Goal: Find specific page/section: Find specific page/section

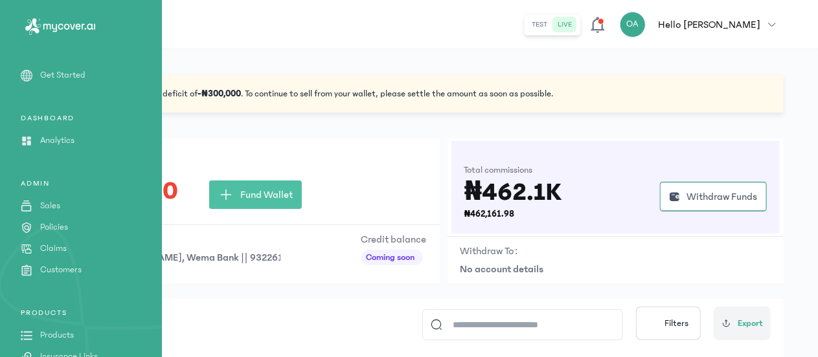
scroll to position [46, 0]
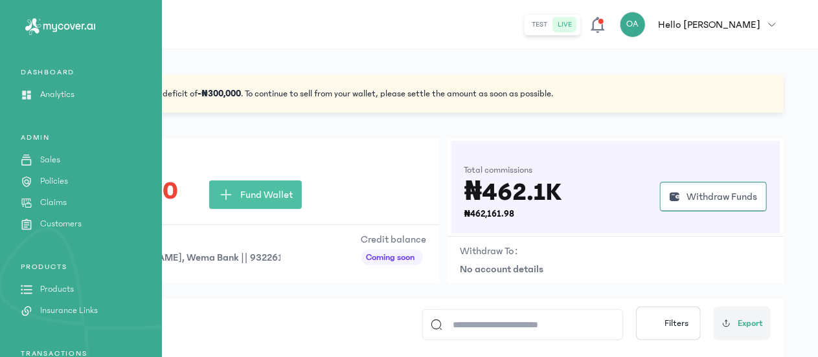
click at [67, 183] on p "Policies" at bounding box center [54, 182] width 28 height 14
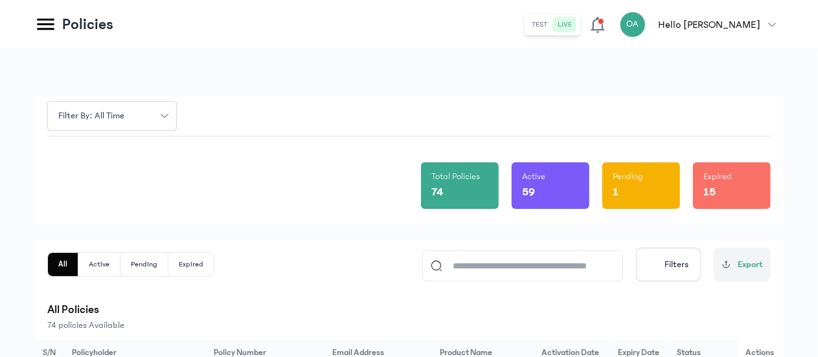
click at [370, 277] on div "All Active Pending Expired Filters Export" at bounding box center [408, 265] width 723 height 34
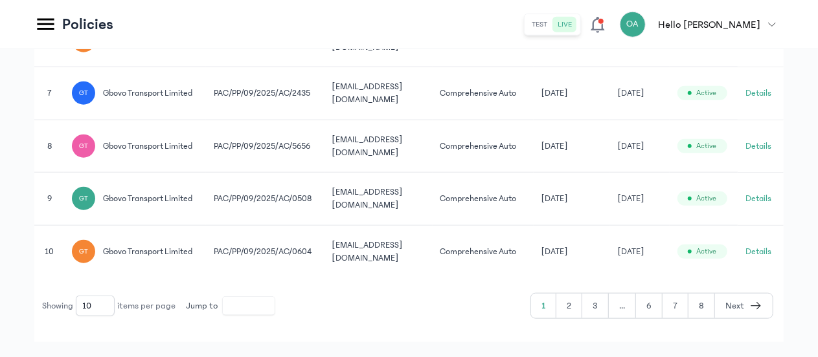
scroll to position [622, 0]
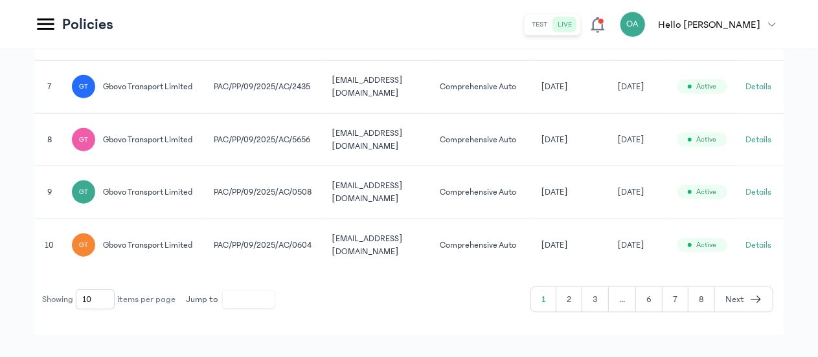
click at [649, 304] on button "6" at bounding box center [649, 299] width 27 height 25
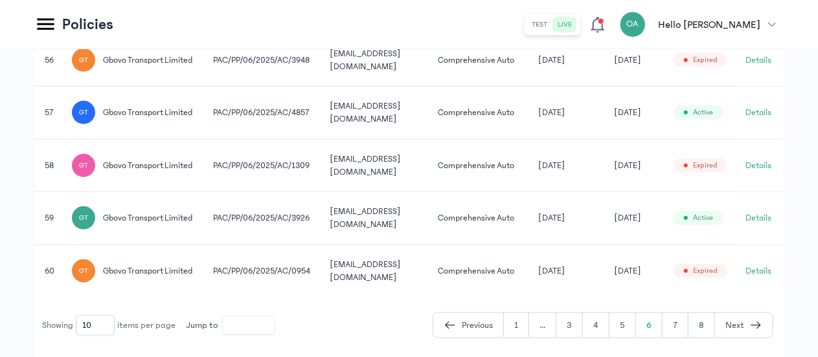
scroll to position [622, 0]
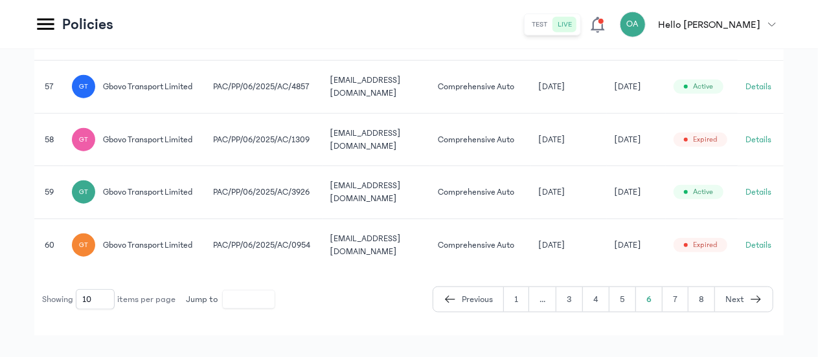
click at [620, 297] on button "5" at bounding box center [622, 299] width 27 height 25
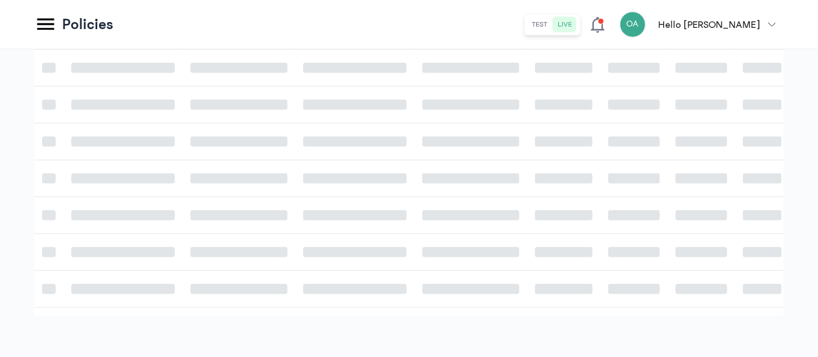
scroll to position [622, 0]
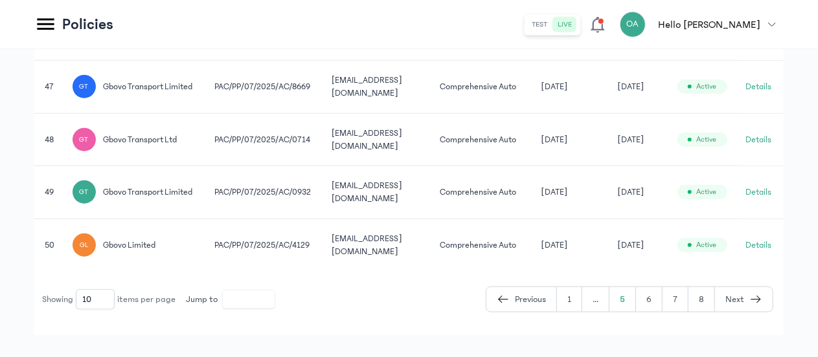
click at [763, 239] on button "Details" at bounding box center [758, 245] width 26 height 13
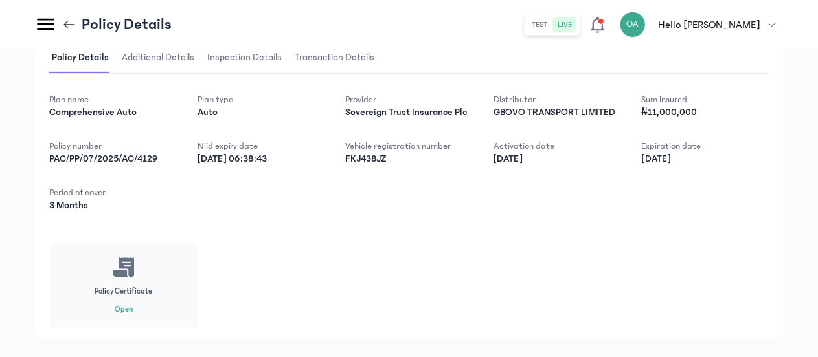
scroll to position [255, 0]
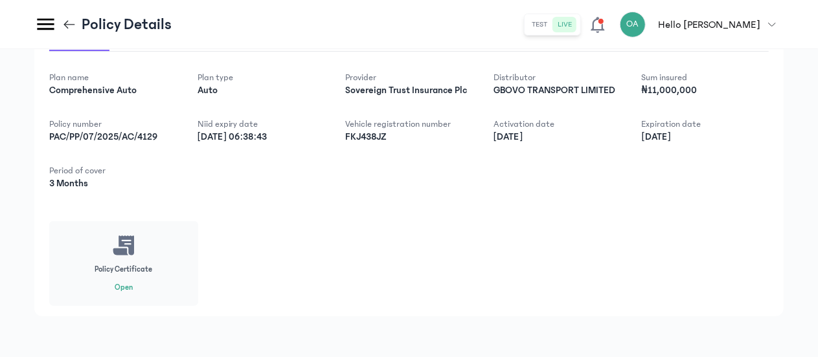
click at [125, 287] on button "Open" at bounding box center [124, 288] width 18 height 10
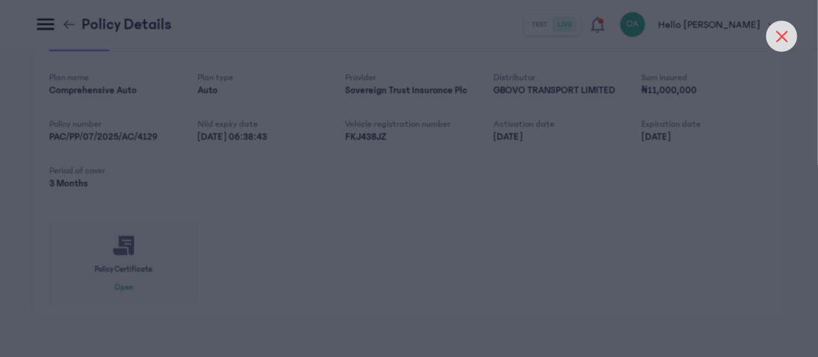
click at [775, 32] on div at bounding box center [781, 36] width 31 height 31
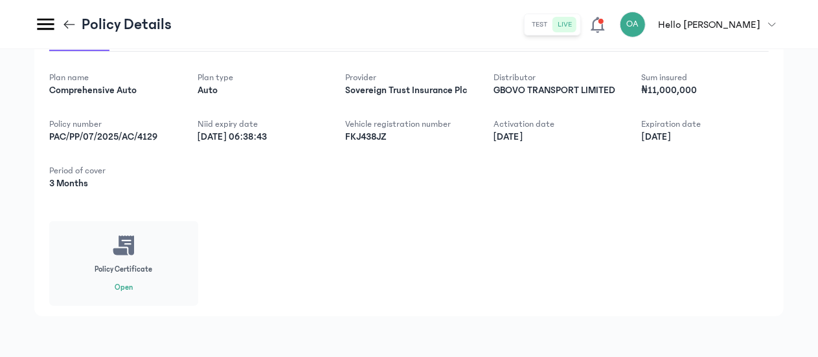
click at [124, 285] on button "Open" at bounding box center [124, 288] width 18 height 10
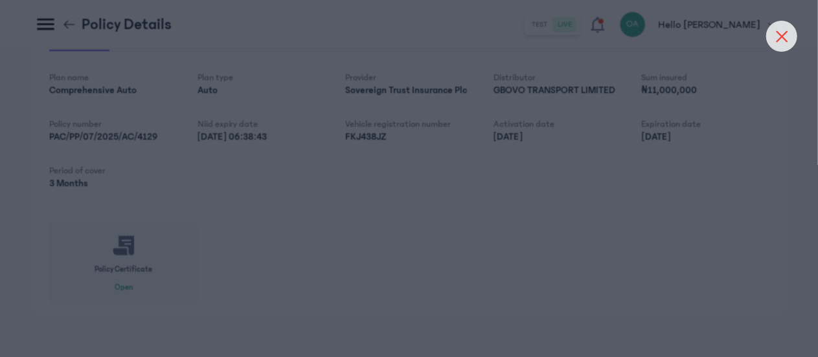
click at [789, 25] on div at bounding box center [781, 36] width 31 height 31
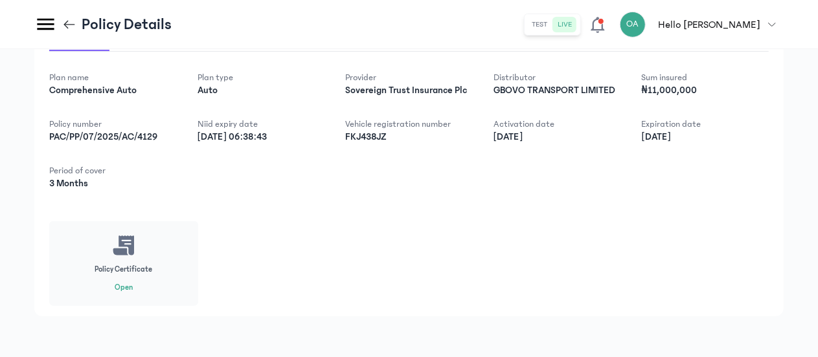
click at [67, 21] on icon at bounding box center [66, 24] width 5 height 8
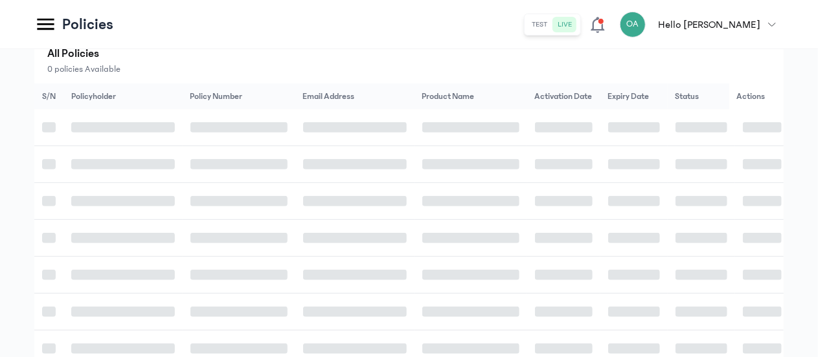
scroll to position [425, 0]
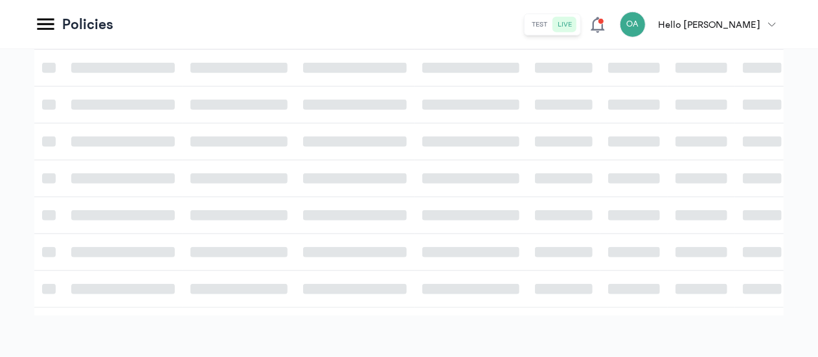
click at [44, 23] on icon at bounding box center [45, 25] width 17 height 12
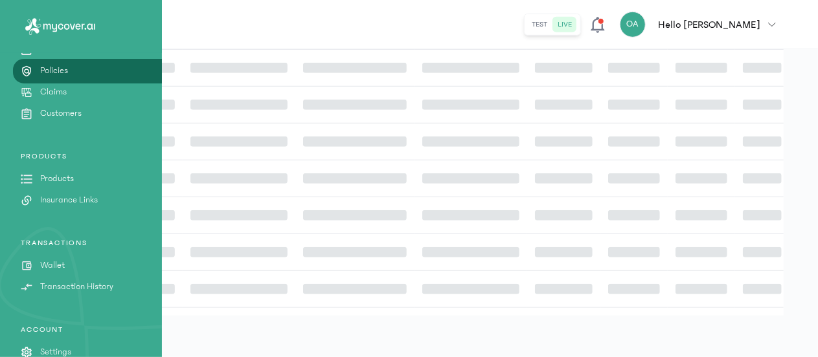
scroll to position [160, 0]
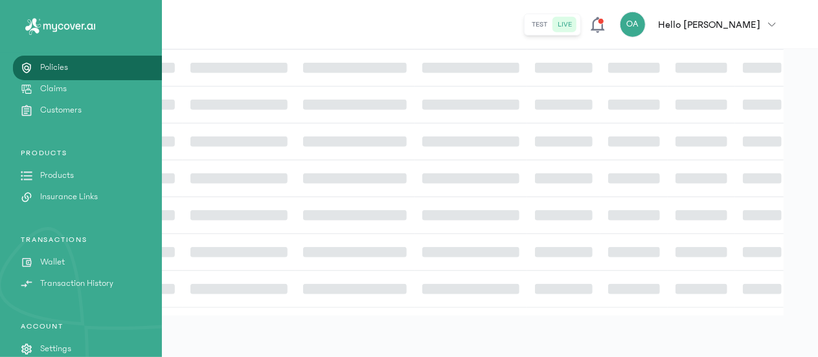
click at [70, 257] on link "Wallet" at bounding box center [81, 263] width 162 height 14
